Goal: Use online tool/utility: Utilize a website feature to perform a specific function

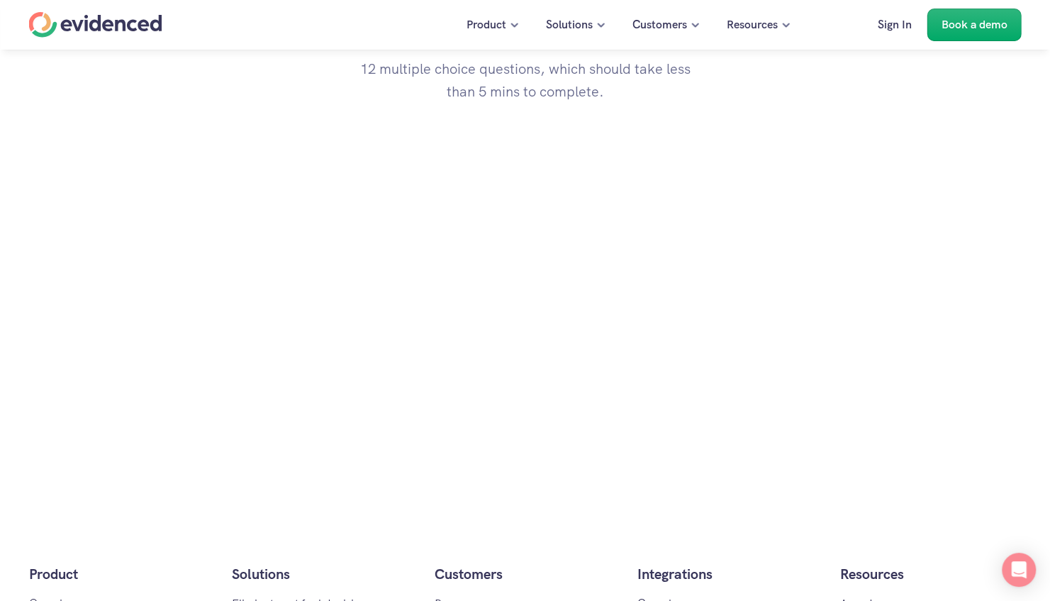
scroll to position [1277, 0]
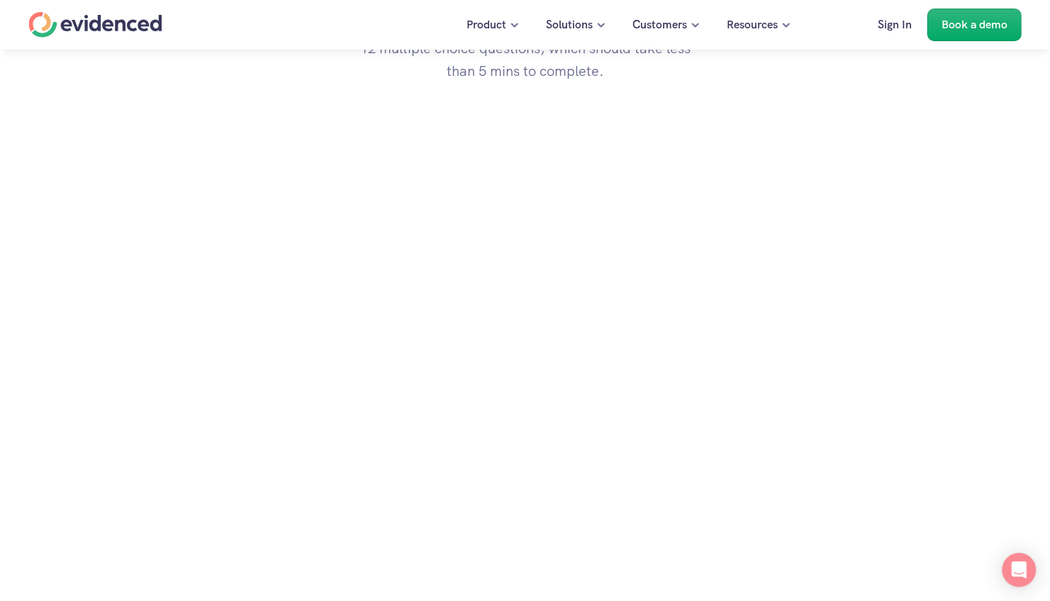
scroll to position [1348, 0]
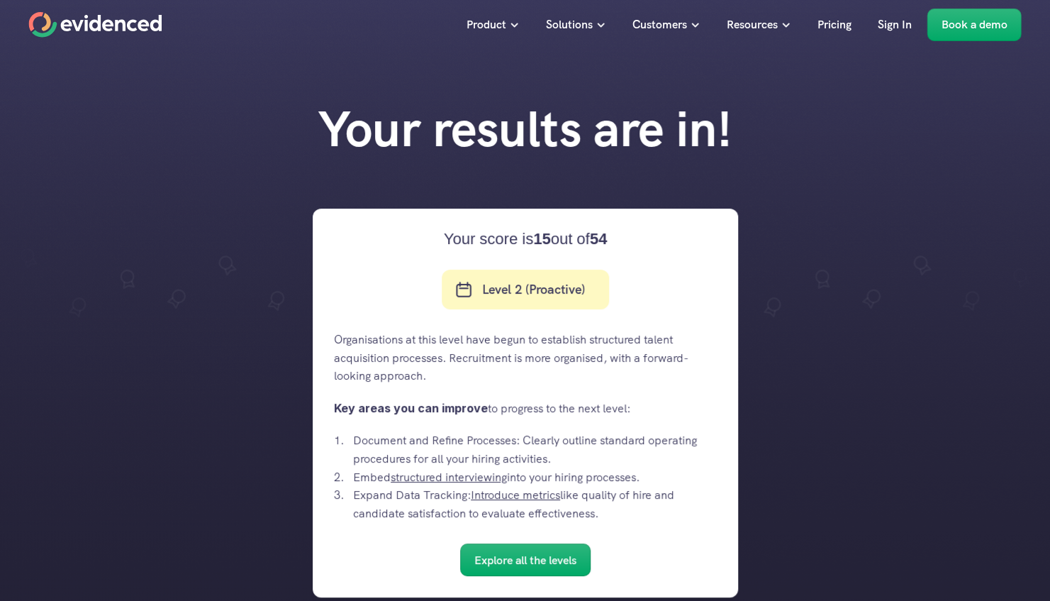
click at [579, 296] on p "Level 2 (Proactive)" at bounding box center [533, 289] width 103 height 21
click at [479, 291] on div "Level 2 (Proactive)" at bounding box center [525, 290] width 167 height 40
drag, startPoint x: 99, startPoint y: 207, endPoint x: 139, endPoint y: 182, distance: 46.8
click at [99, 207] on div at bounding box center [525, 363] width 1050 height 726
